Goal: Task Accomplishment & Management: Use online tool/utility

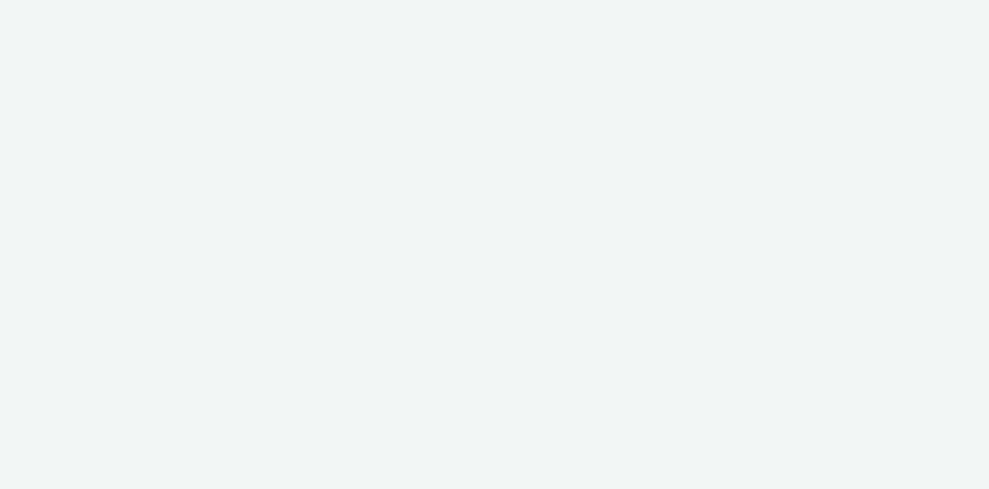
select select "6be1a8fa-1c3d-4504-9934-34630f576c54"
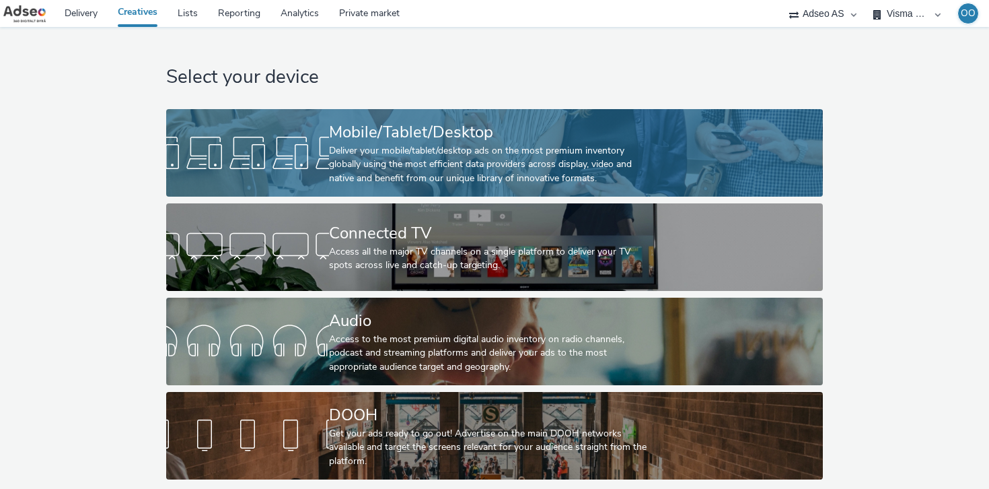
click at [546, 153] on div "Deliver your mobile/tablet/desktop ads on the most premium inventory globally u…" at bounding box center [492, 164] width 326 height 41
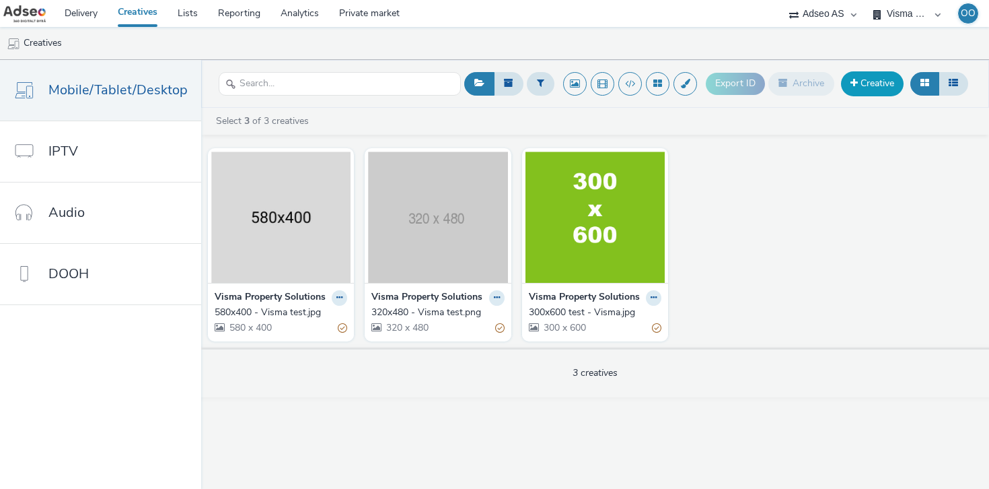
click at [872, 73] on link "Creative" at bounding box center [872, 83] width 63 height 24
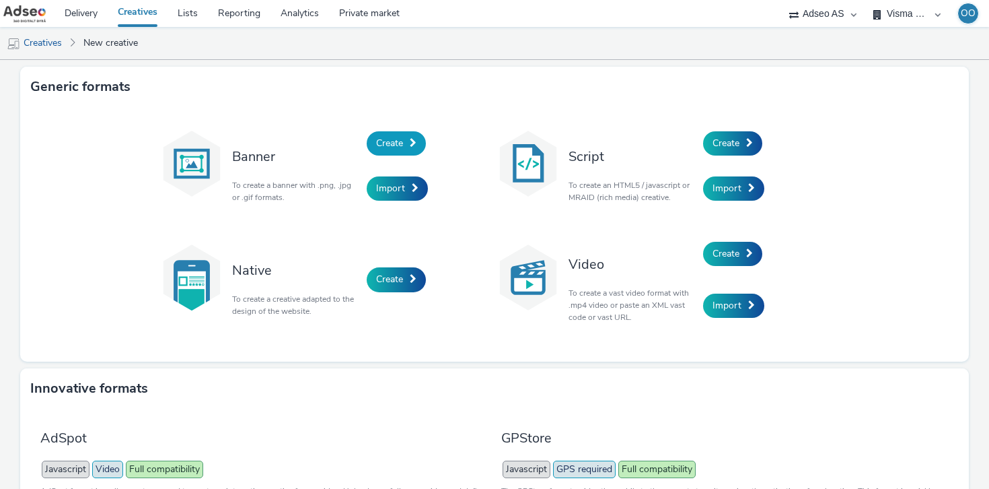
click at [395, 147] on span "Create" at bounding box center [389, 143] width 27 height 13
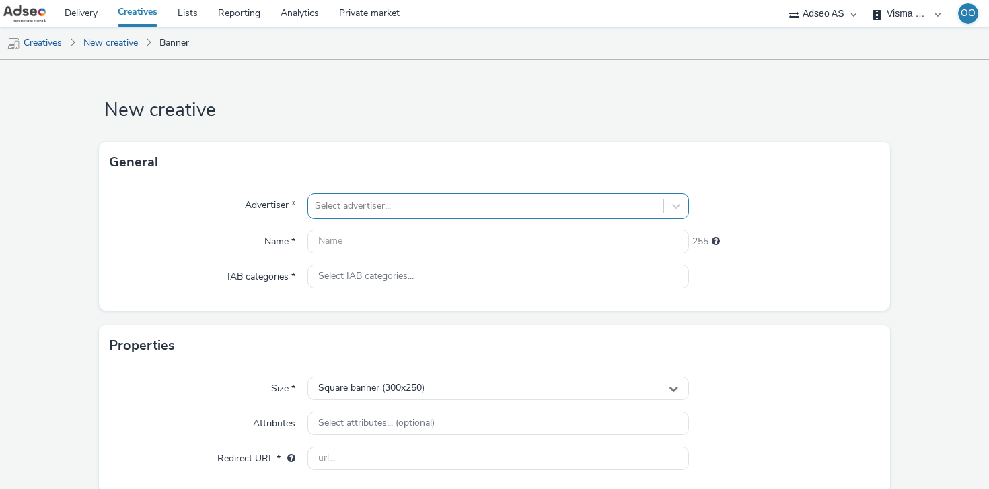
click at [367, 201] on div at bounding box center [486, 206] width 342 height 16
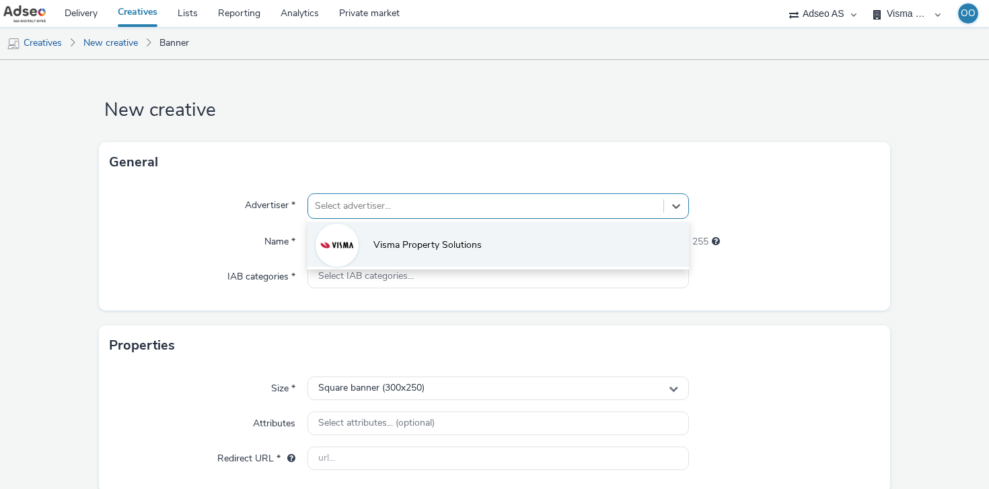
click at [368, 231] on li "Visma Property Solutions" at bounding box center [499, 243] width 382 height 45
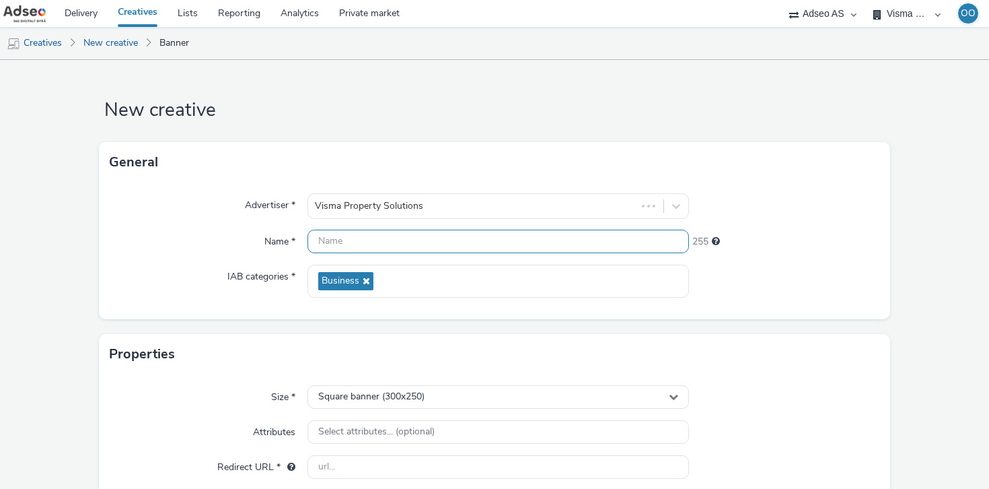
click at [349, 242] on input "text" at bounding box center [499, 242] width 382 height 24
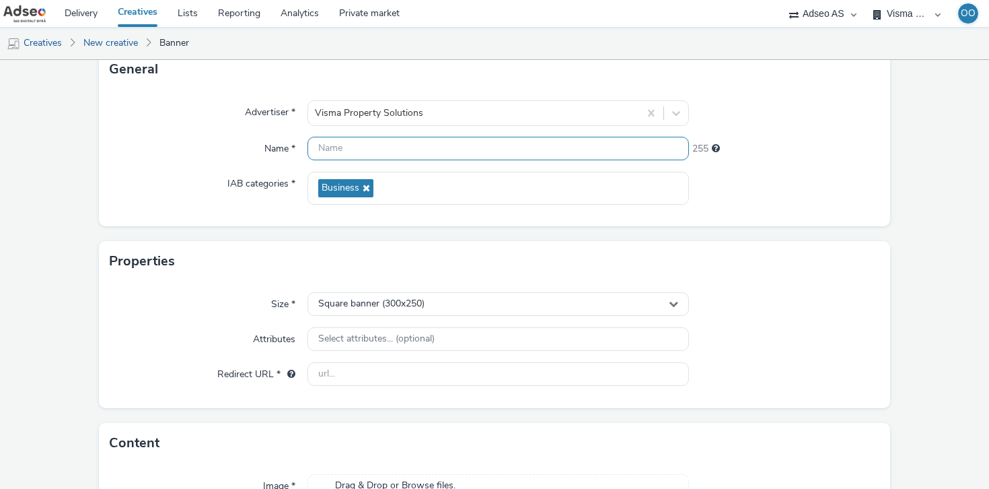
scroll to position [96, 0]
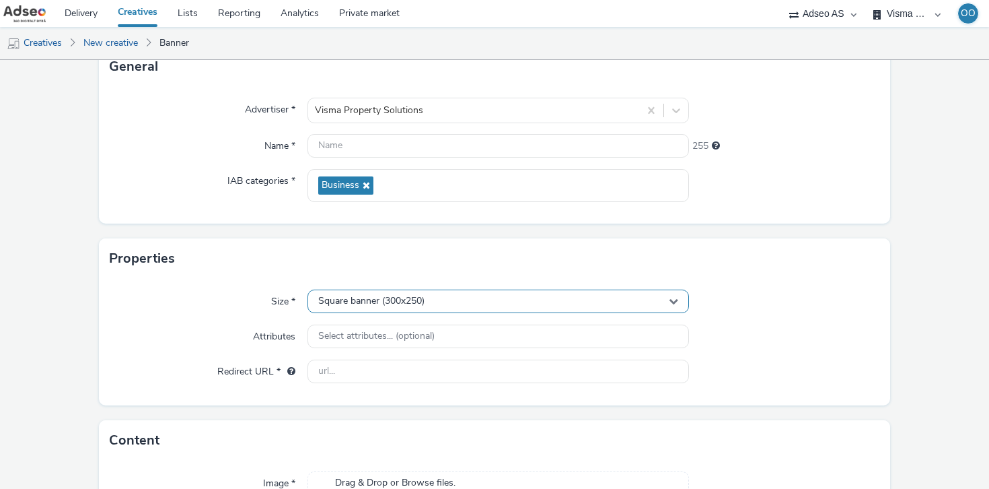
click at [365, 294] on div "Size * Square banner (300x250) Attributes Select attributes... (optional) Redir…" at bounding box center [494, 342] width 791 height 127
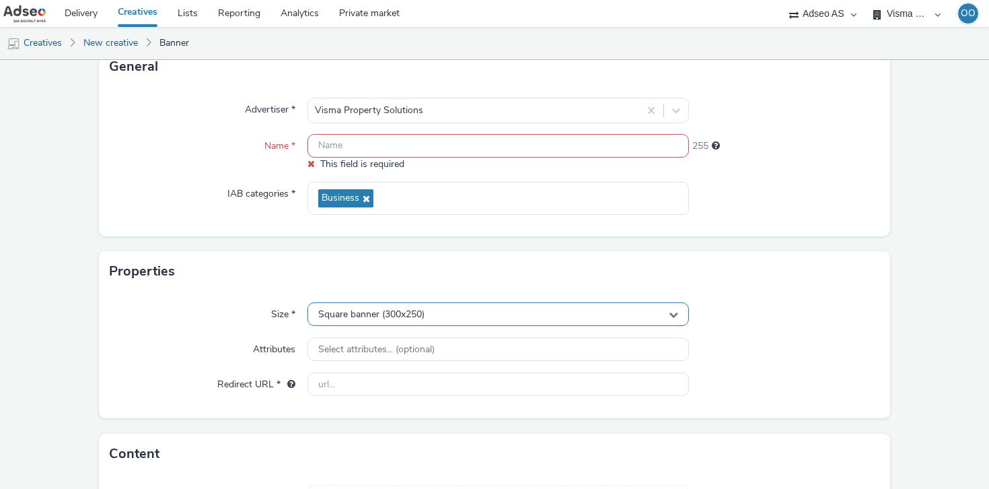
click at [376, 310] on span "Square banner (300x250)" at bounding box center [371, 314] width 106 height 11
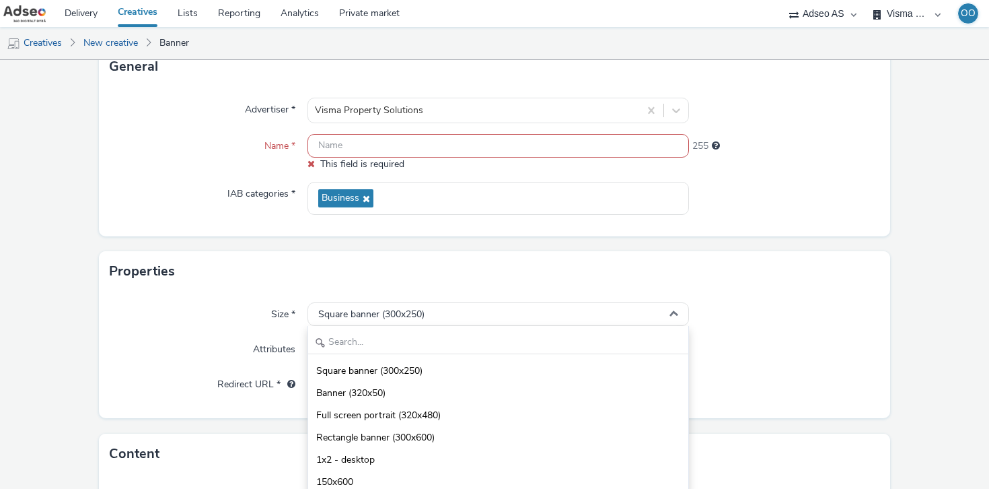
click at [258, 262] on div "Properties" at bounding box center [494, 271] width 791 height 40
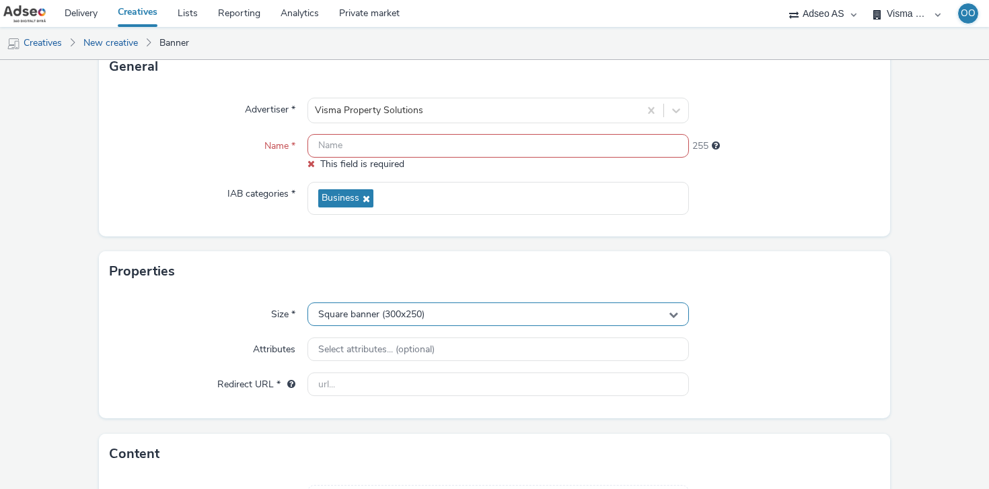
click at [378, 314] on span "Square banner (300x250)" at bounding box center [371, 314] width 106 height 11
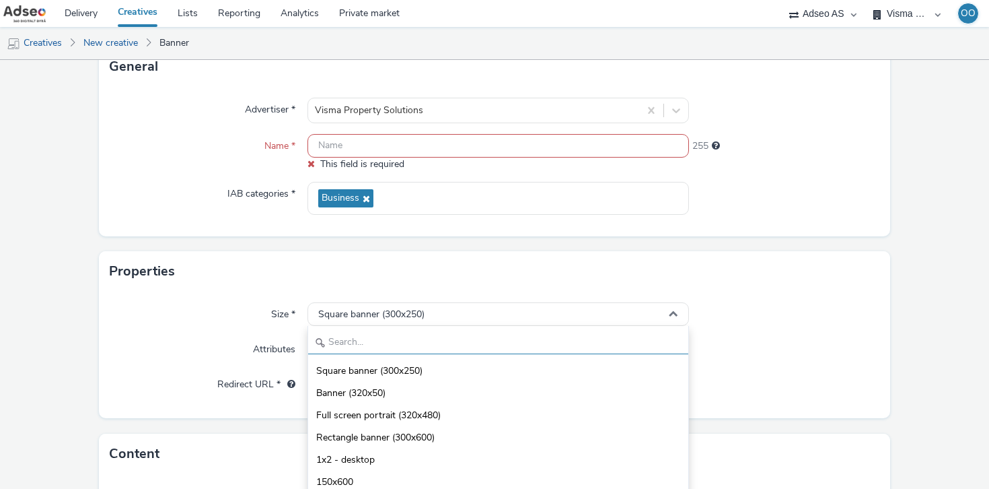
click at [378, 337] on input "text" at bounding box center [498, 342] width 380 height 24
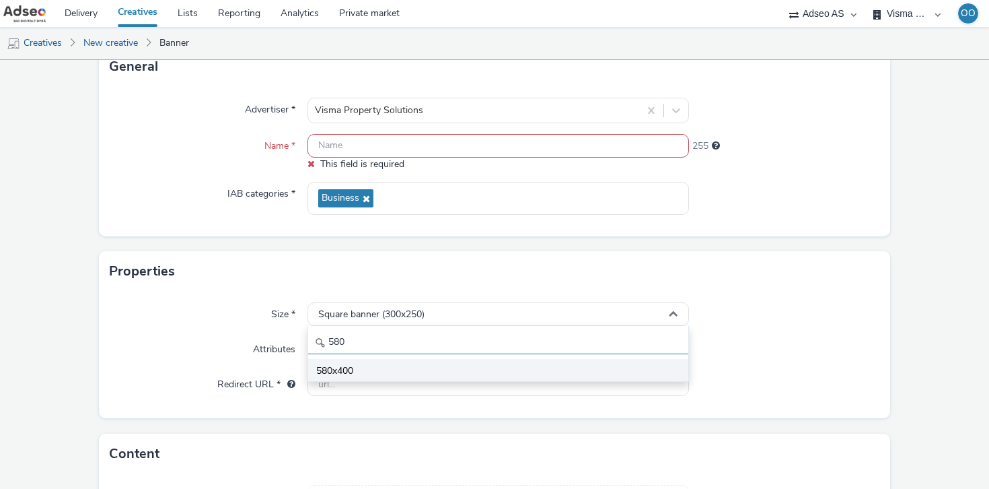
type input "580"
click at [386, 366] on li "580x400" at bounding box center [498, 370] width 380 height 22
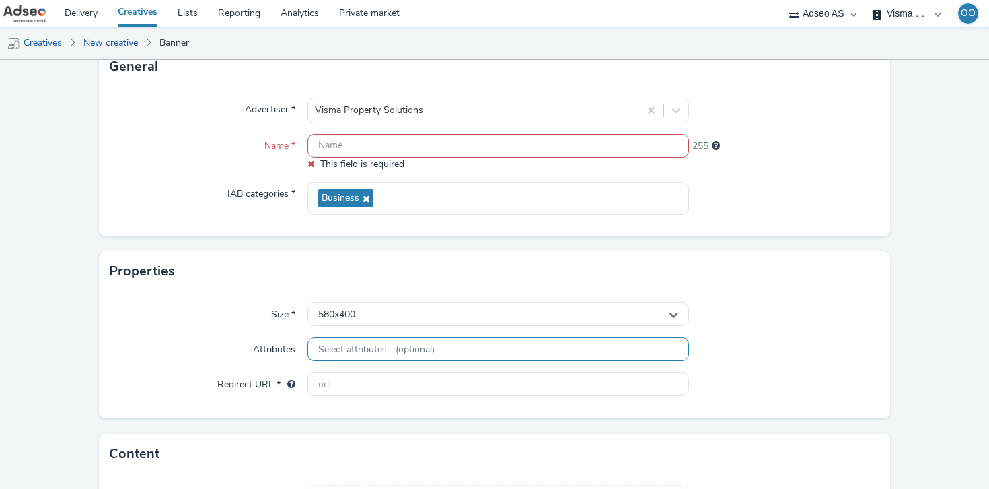
click at [374, 351] on span "Select attributes... (optional)" at bounding box center [376, 349] width 116 height 11
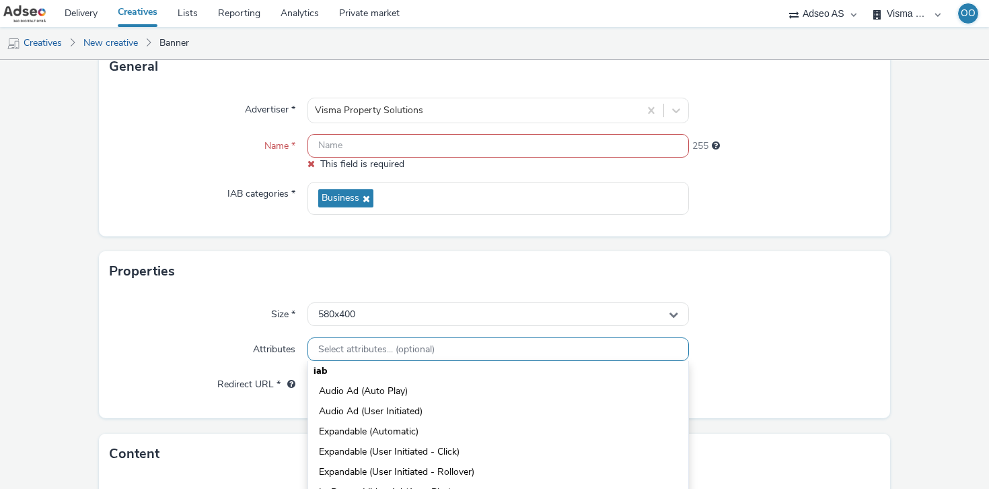
click at [363, 350] on span "Select attributes... (optional)" at bounding box center [376, 349] width 116 height 11
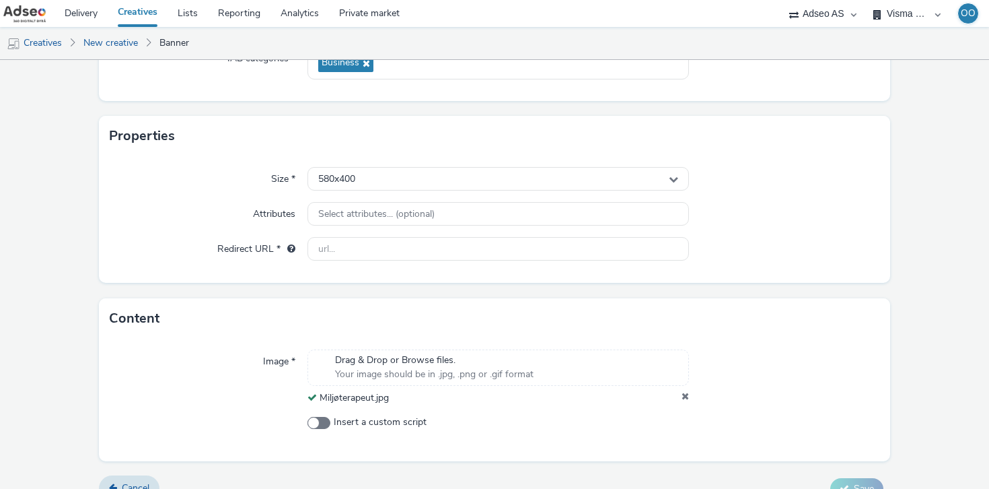
scroll to position [223, 0]
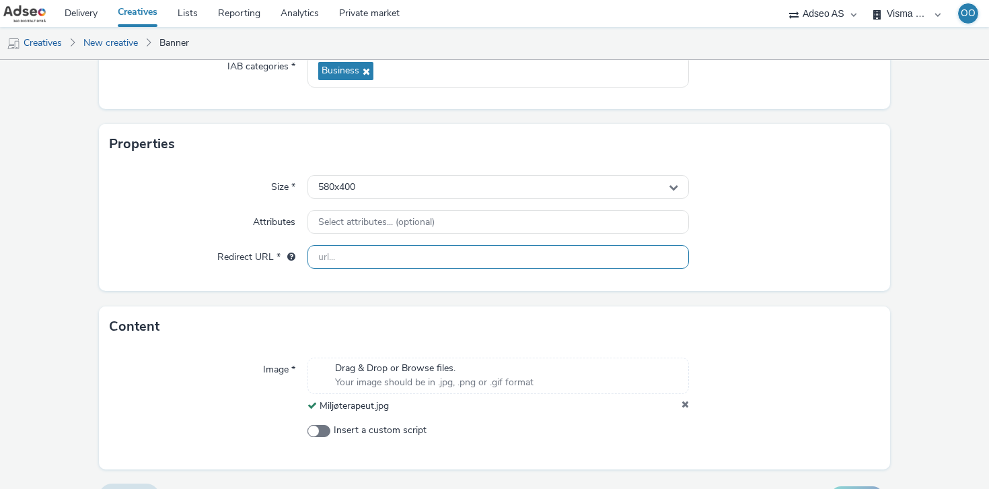
click at [357, 248] on input "text" at bounding box center [499, 257] width 382 height 24
click at [232, 366] on div "Image * Drag & Drop or Browse files. Your image should be in .jpg, .png or .gif…" at bounding box center [494, 408] width 791 height 122
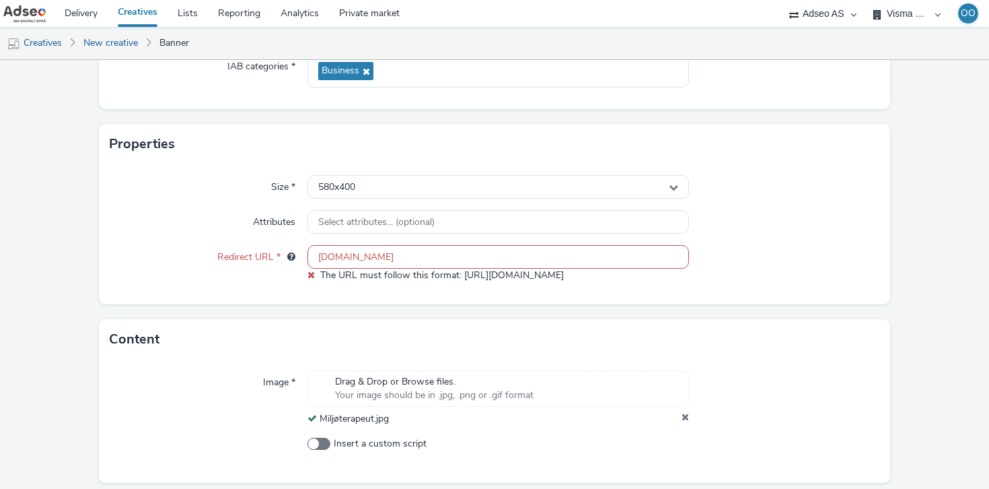
scroll to position [267, 0]
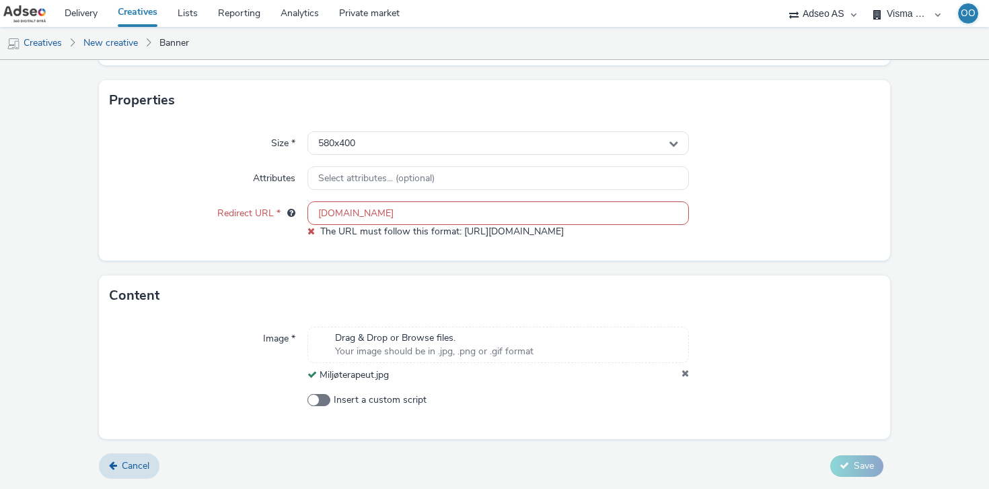
click at [313, 212] on input "[DOMAIN_NAME]" at bounding box center [499, 213] width 382 height 24
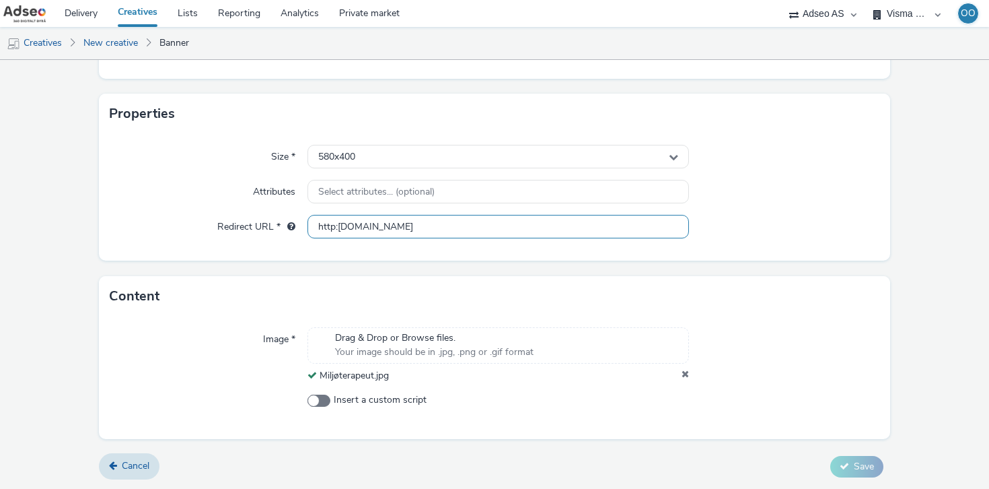
click at [429, 237] on input "http:[DOMAIN_NAME]" at bounding box center [499, 227] width 382 height 24
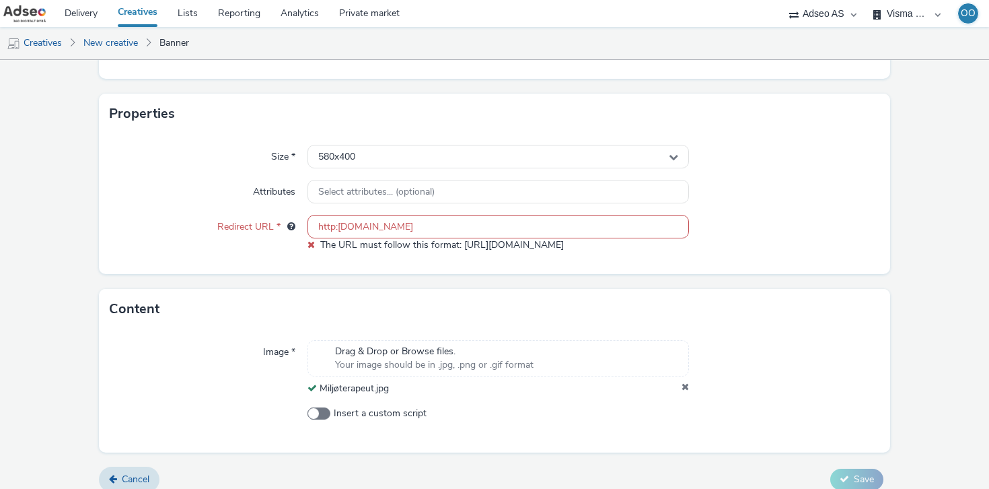
click at [762, 282] on form "New creative General Advertiser * Visma Property Solutions Name * This field is…" at bounding box center [494, 154] width 989 height 695
click at [472, 244] on span "The URL must follow this format: [URL][DOMAIN_NAME]" at bounding box center [442, 244] width 244 height 13
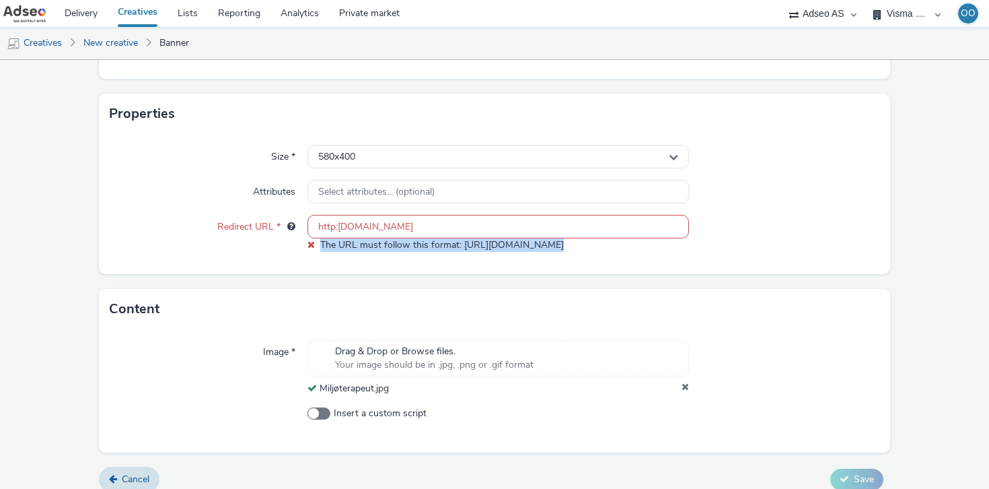
click at [472, 244] on span "The URL must follow this format: [URL][DOMAIN_NAME]" at bounding box center [442, 244] width 244 height 13
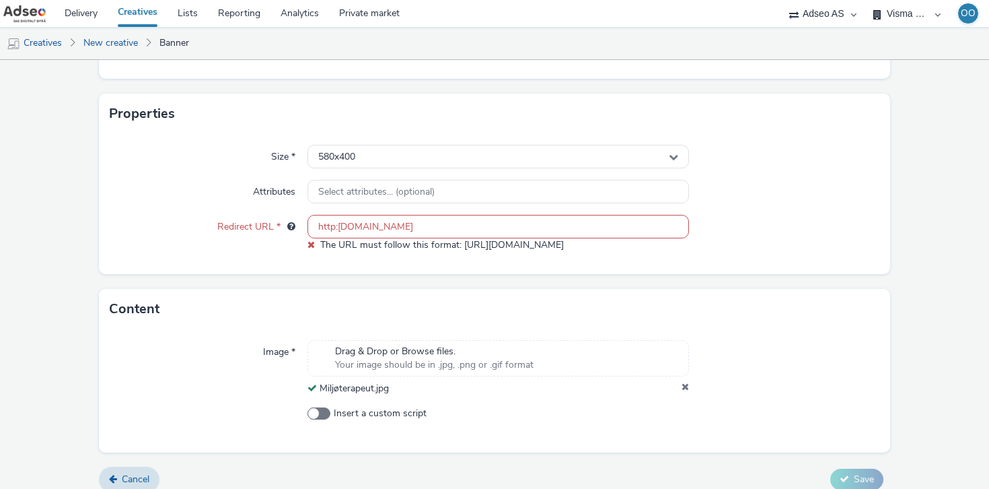
click at [518, 241] on span "The URL must follow this format: [URL][DOMAIN_NAME]" at bounding box center [442, 244] width 244 height 13
drag, startPoint x: 539, startPoint y: 248, endPoint x: 462, endPoint y: 241, distance: 77.7
click at [462, 241] on div "http:[DOMAIN_NAME] The URL must follow this format: [URL][DOMAIN_NAME]" at bounding box center [499, 233] width 382 height 37
copy span "[URL][DOMAIN_NAME]"
click at [335, 230] on input "http:[DOMAIN_NAME]" at bounding box center [499, 227] width 382 height 24
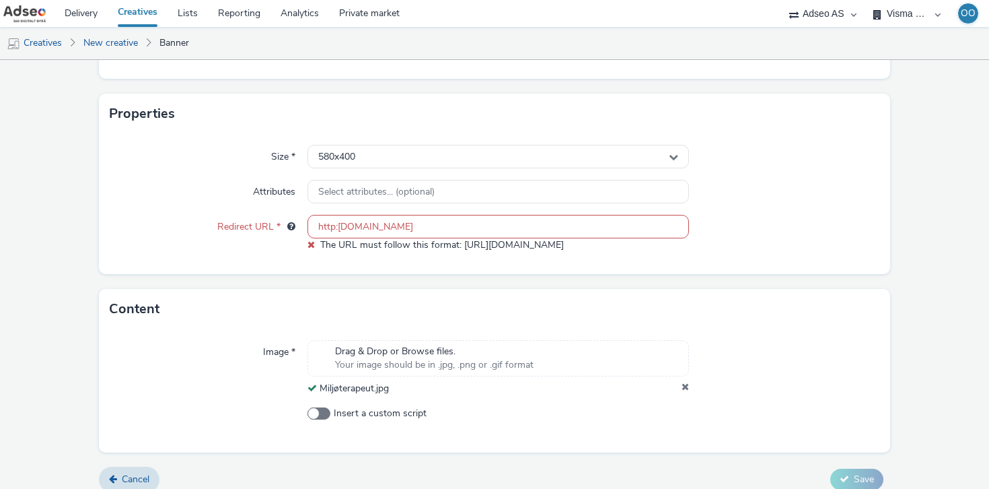
click at [335, 230] on input "http:[DOMAIN_NAME]" at bounding box center [499, 227] width 382 height 24
paste input "//hello"
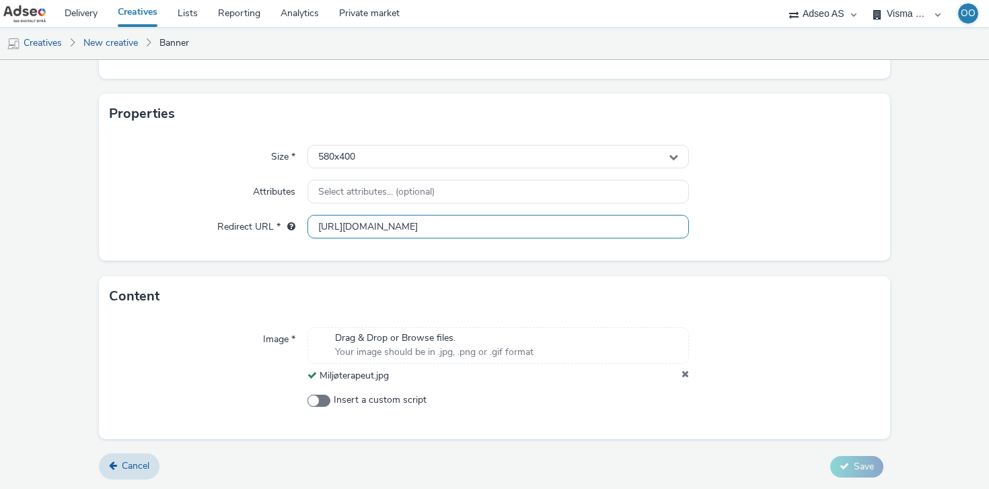
click at [433, 220] on input "[URL][DOMAIN_NAME]" at bounding box center [499, 227] width 382 height 24
type input "[URL][DOMAIN_NAME]"
click at [774, 269] on form "New creative General Advertiser * Visma Property Solutions Name * This field is…" at bounding box center [494, 148] width 989 height 682
click at [785, 334] on div at bounding box center [784, 354] width 191 height 55
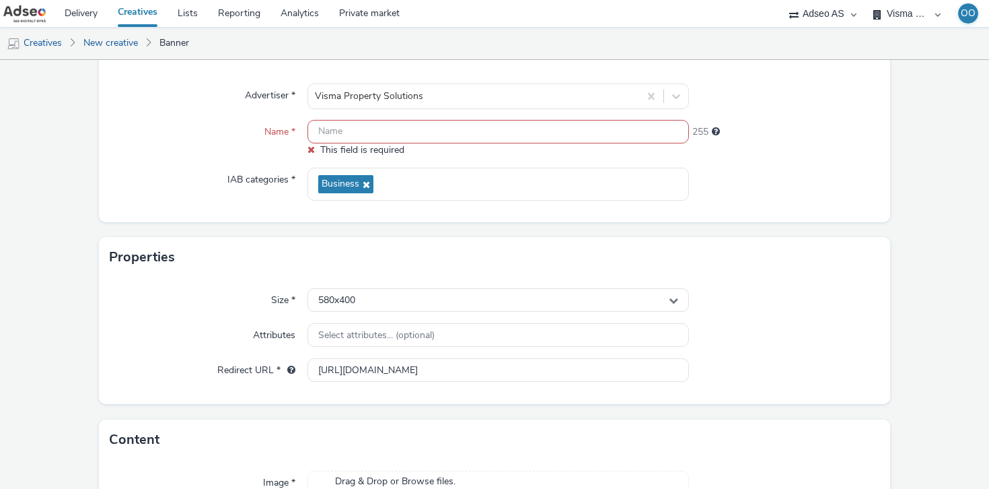
scroll to position [81, 0]
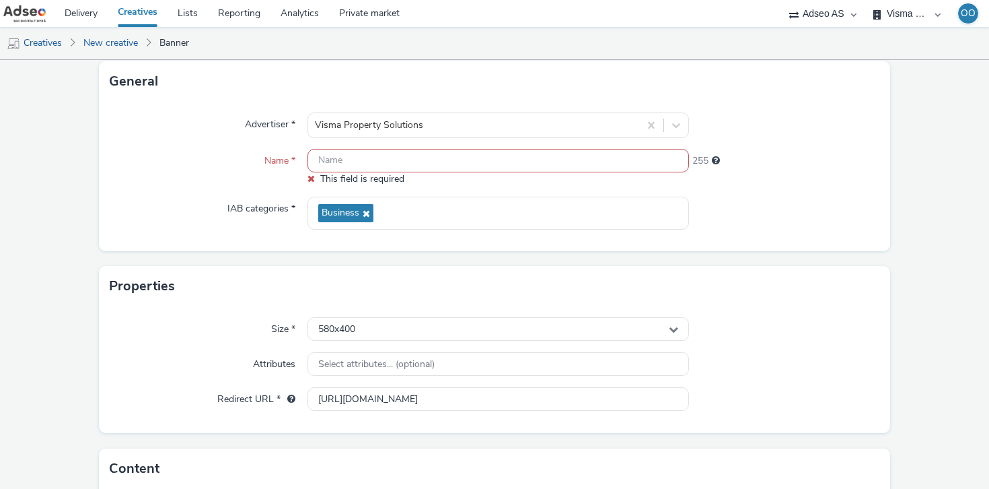
click at [359, 155] on input "text" at bounding box center [499, 161] width 382 height 24
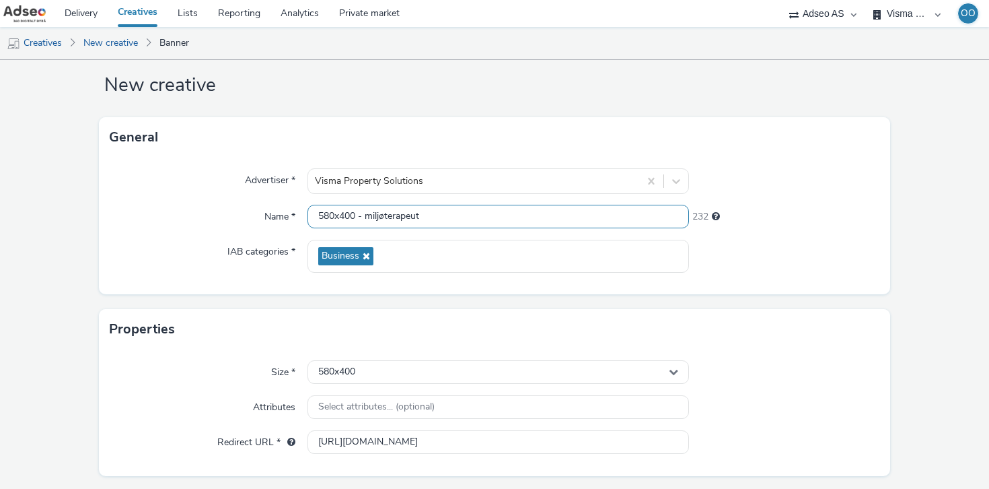
scroll to position [0, 0]
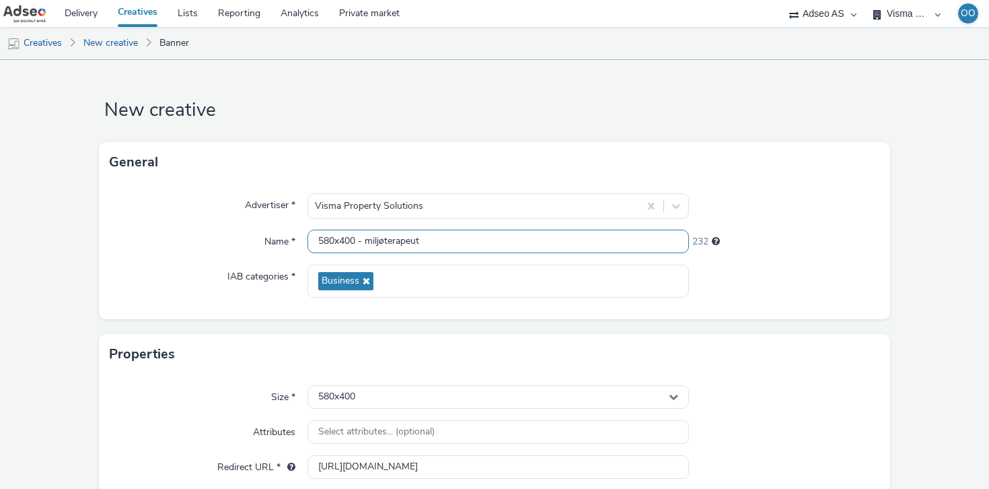
click at [417, 240] on input "580x400 - miljøterapeut" at bounding box center [499, 242] width 382 height 24
paste input "M"
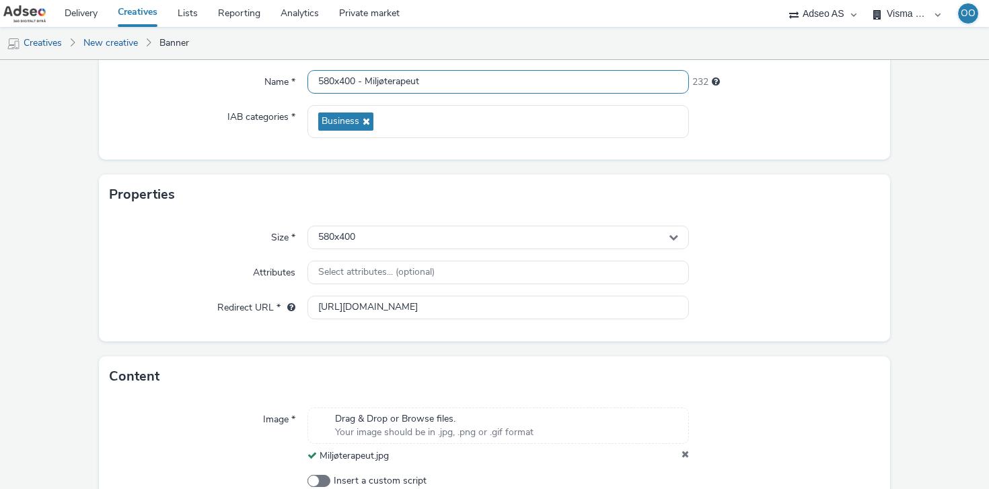
scroll to position [240, 0]
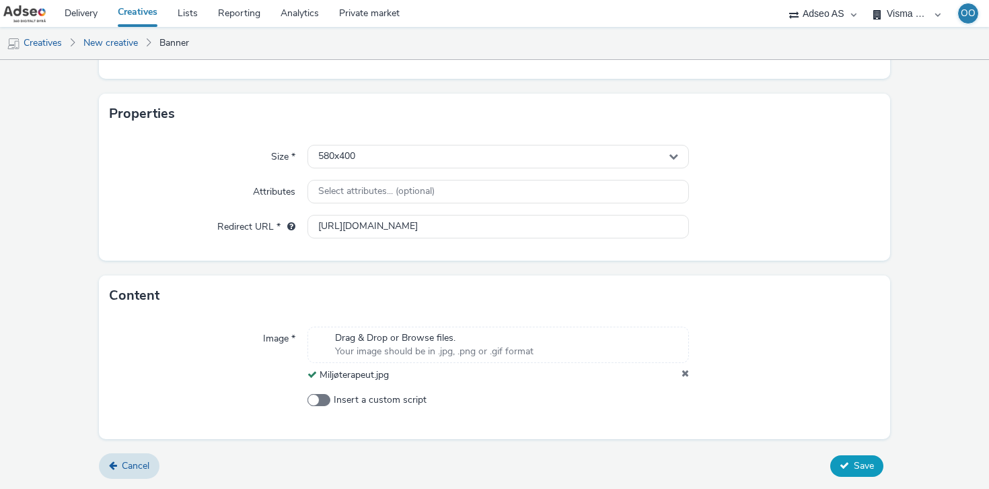
type input "580x400 - Miljøterapeut"
click at [856, 463] on span "Save" at bounding box center [864, 465] width 20 height 13
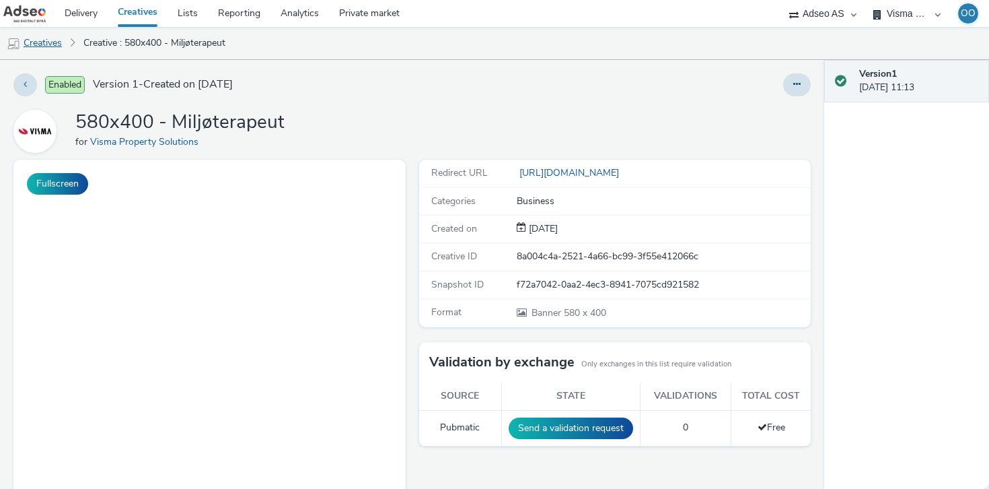
click at [59, 40] on link "Creatives" at bounding box center [34, 43] width 69 height 32
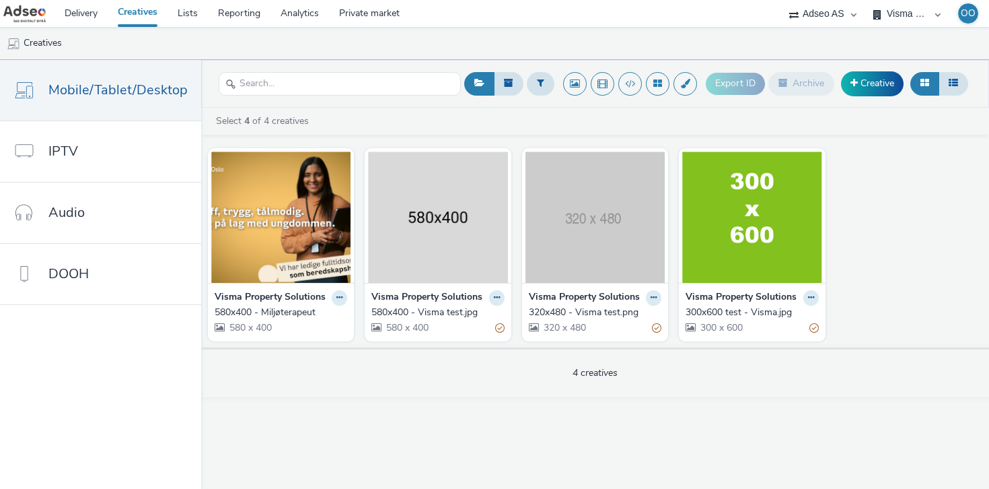
click at [452, 304] on strong "Visma Property Solutions" at bounding box center [427, 297] width 111 height 15
click at [449, 243] on img at bounding box center [437, 216] width 139 height 131
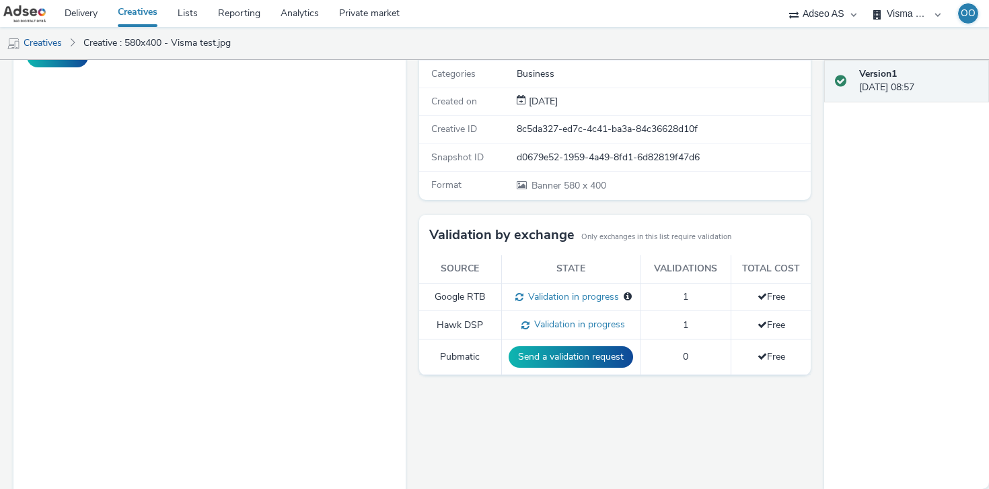
scroll to position [238, 0]
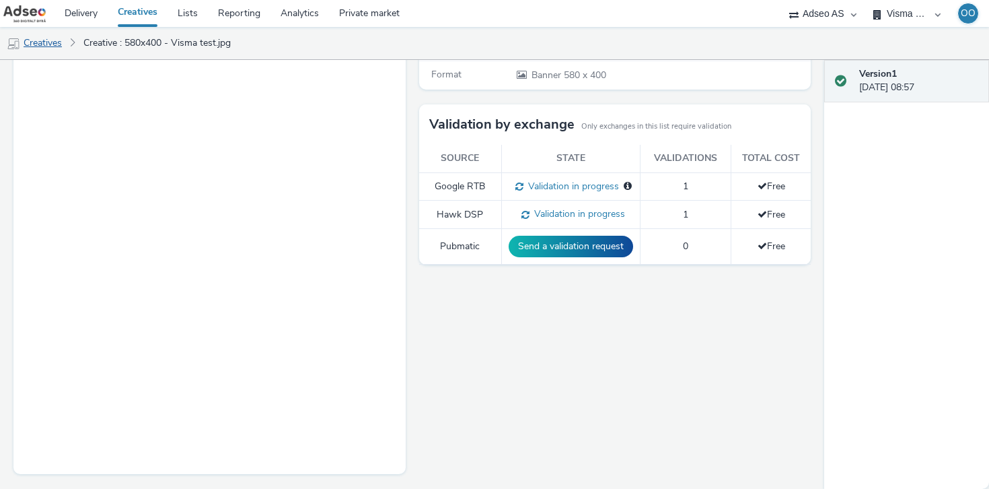
click at [48, 49] on link "Creatives" at bounding box center [34, 43] width 69 height 32
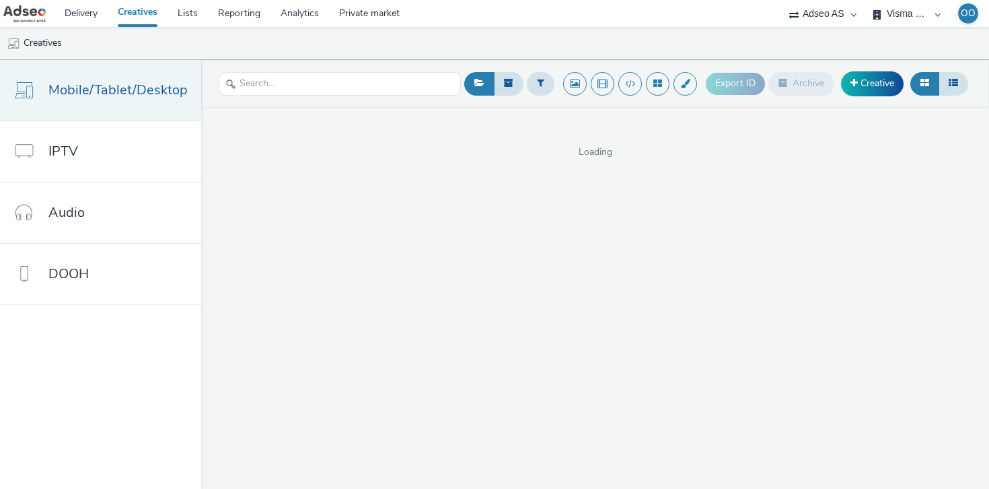
click at [106, 83] on span "Mobile/Tablet/Desktop" at bounding box center [117, 90] width 139 height 20
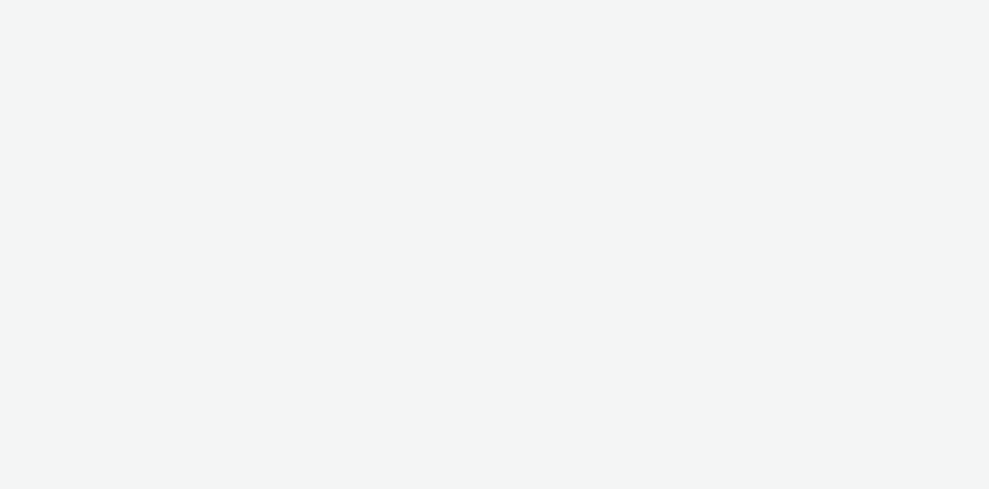
select select "6be1a8fa-1c3d-4504-9934-34630f576c54"
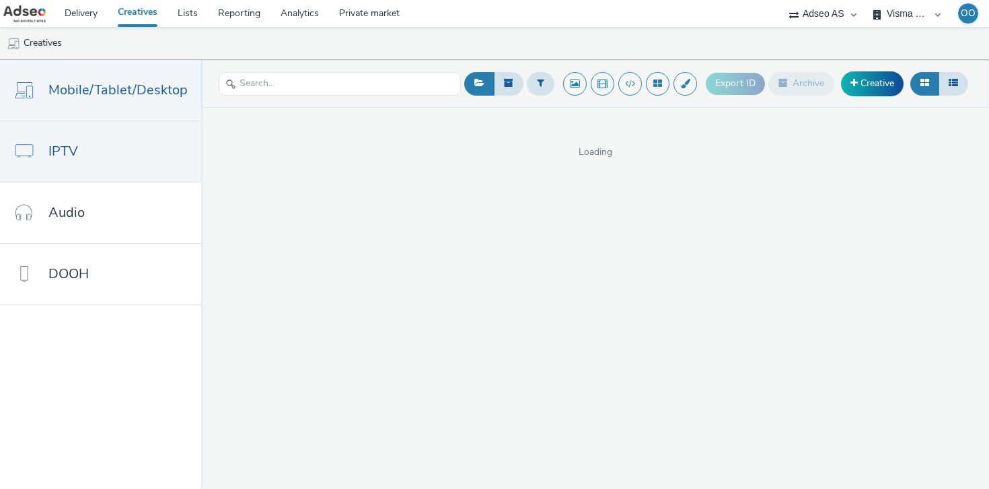
click at [107, 161] on link "IPTV" at bounding box center [100, 151] width 201 height 61
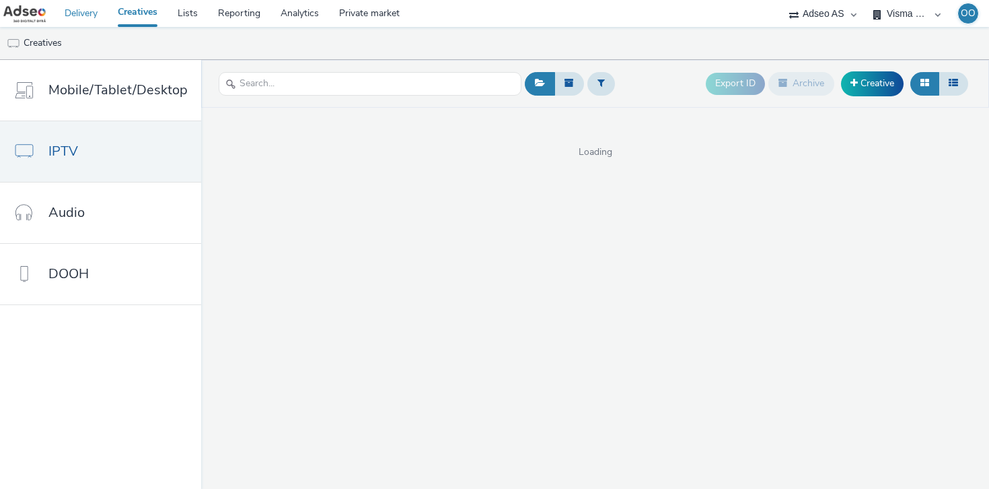
click at [77, 3] on link "Delivery" at bounding box center [81, 13] width 53 height 27
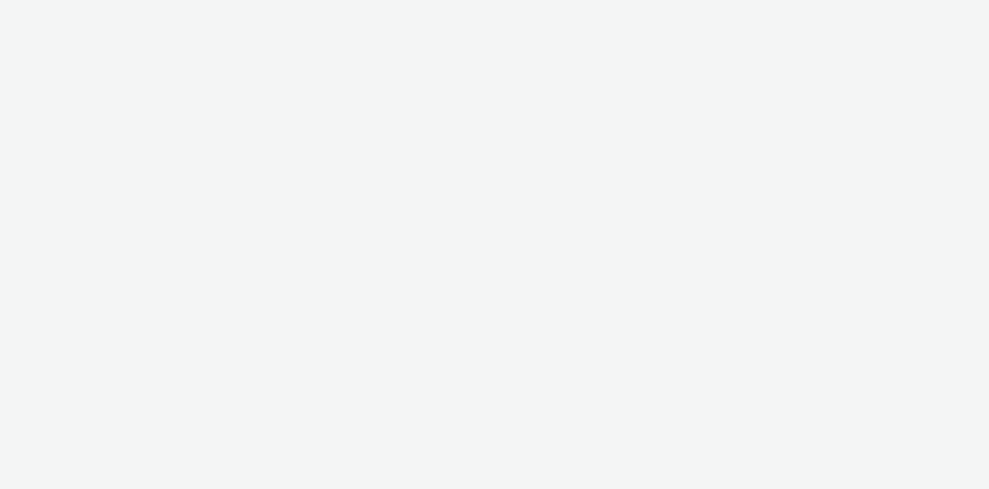
select select "6be1a8fa-1c3d-4504-9934-34630f576c54"
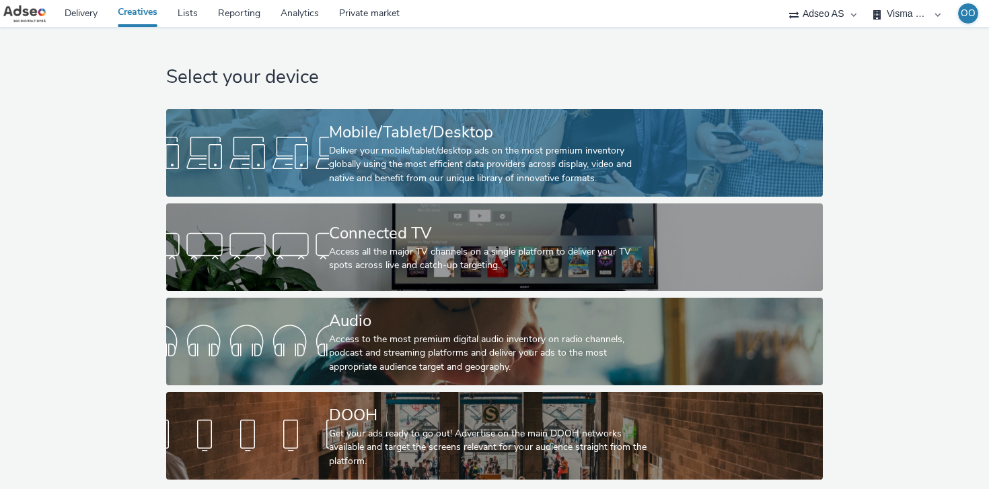
click at [308, 141] on div at bounding box center [247, 152] width 163 height 43
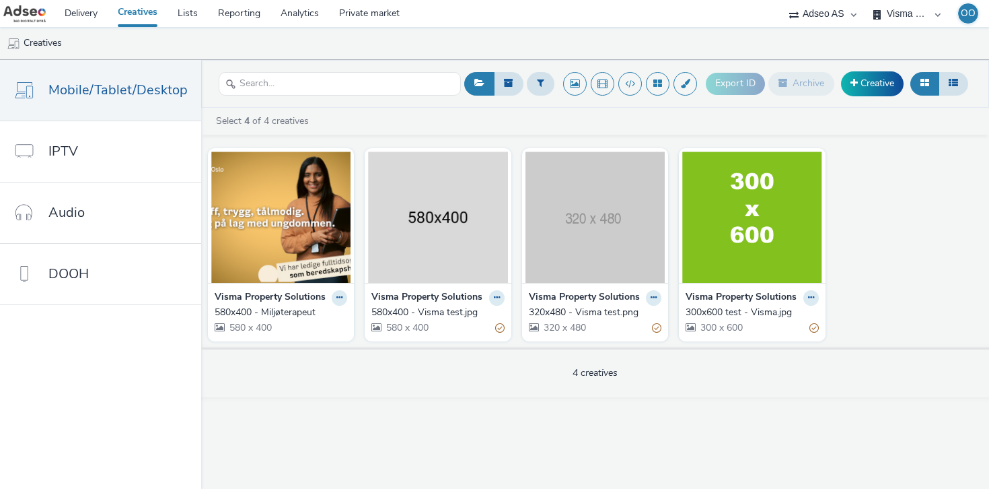
click at [145, 20] on link "Creatives" at bounding box center [138, 13] width 60 height 27
click at [137, 87] on span "Mobile/Tablet/Desktop" at bounding box center [117, 90] width 139 height 20
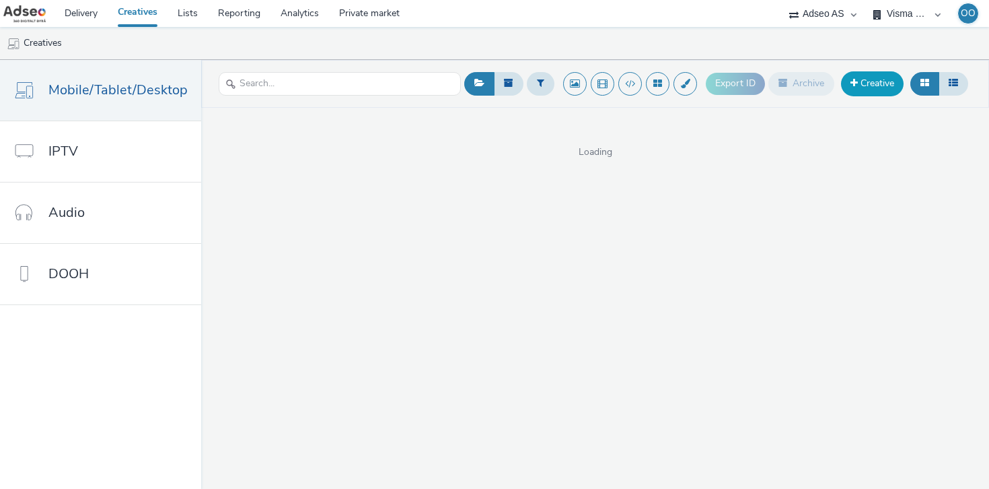
click at [868, 90] on link "Creative" at bounding box center [872, 83] width 63 height 24
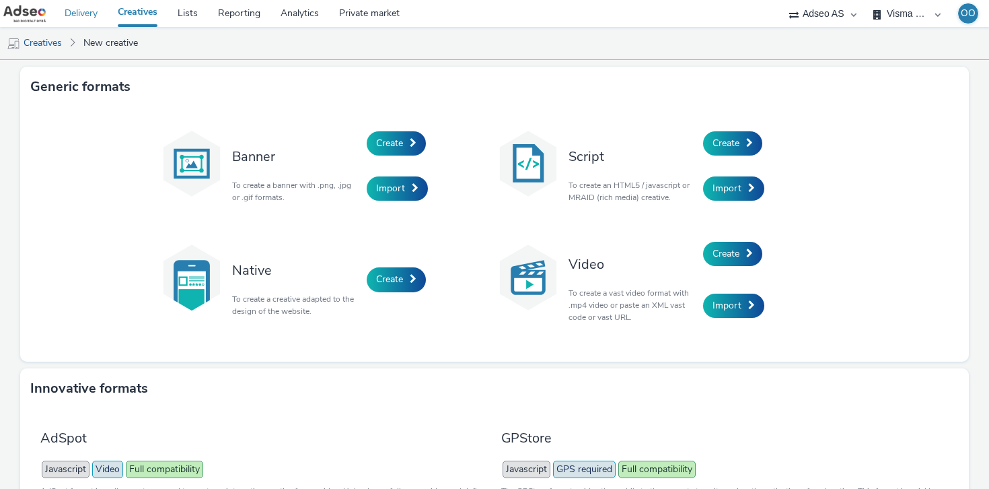
click at [87, 17] on link "Delivery" at bounding box center [81, 13] width 53 height 27
